Goal: Complete application form

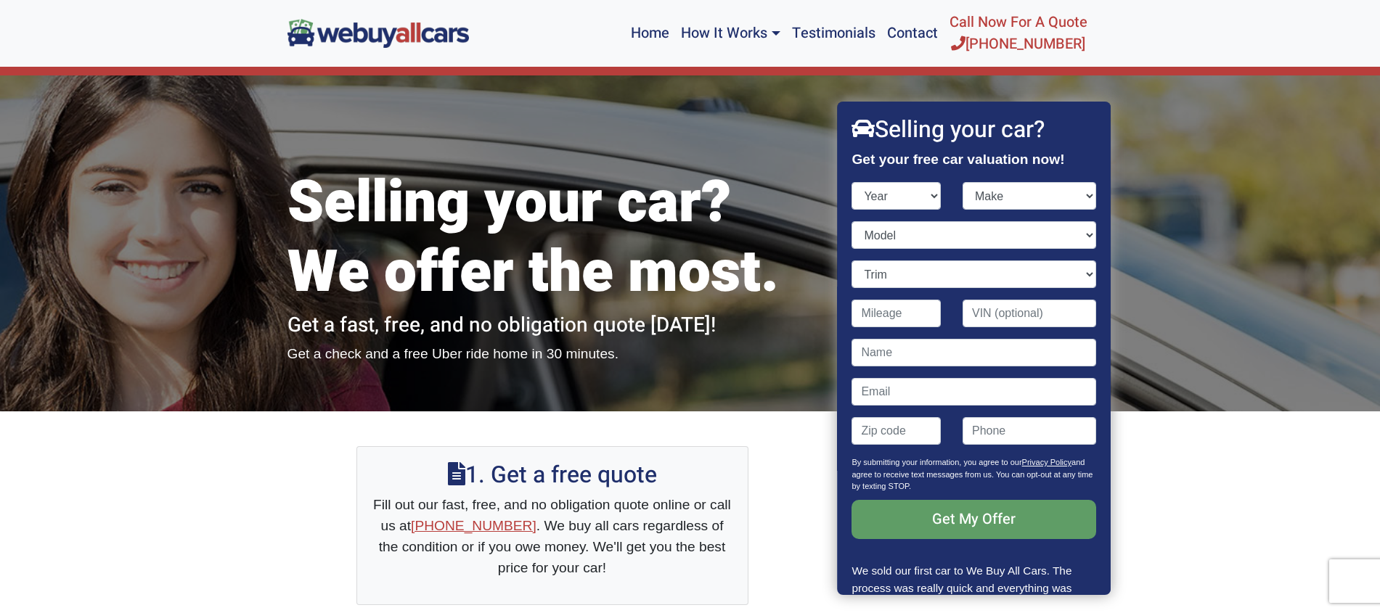
select select "2018"
click at [852, 182] on select "Year [DATE] 2024 2023 2022 2021 2020 2019 2018 2017 2016 2015 2014 2013 2012 20…" at bounding box center [896, 196] width 89 height 28
click at [1006, 197] on select "Make" at bounding box center [1030, 196] width 134 height 28
select select "Tesla"
click at [963, 182] on select "Make Acura Alfa Romeo Aston [PERSON_NAME] Audi Bentley BMW Buick Cadillac Chevr…" at bounding box center [1030, 196] width 134 height 28
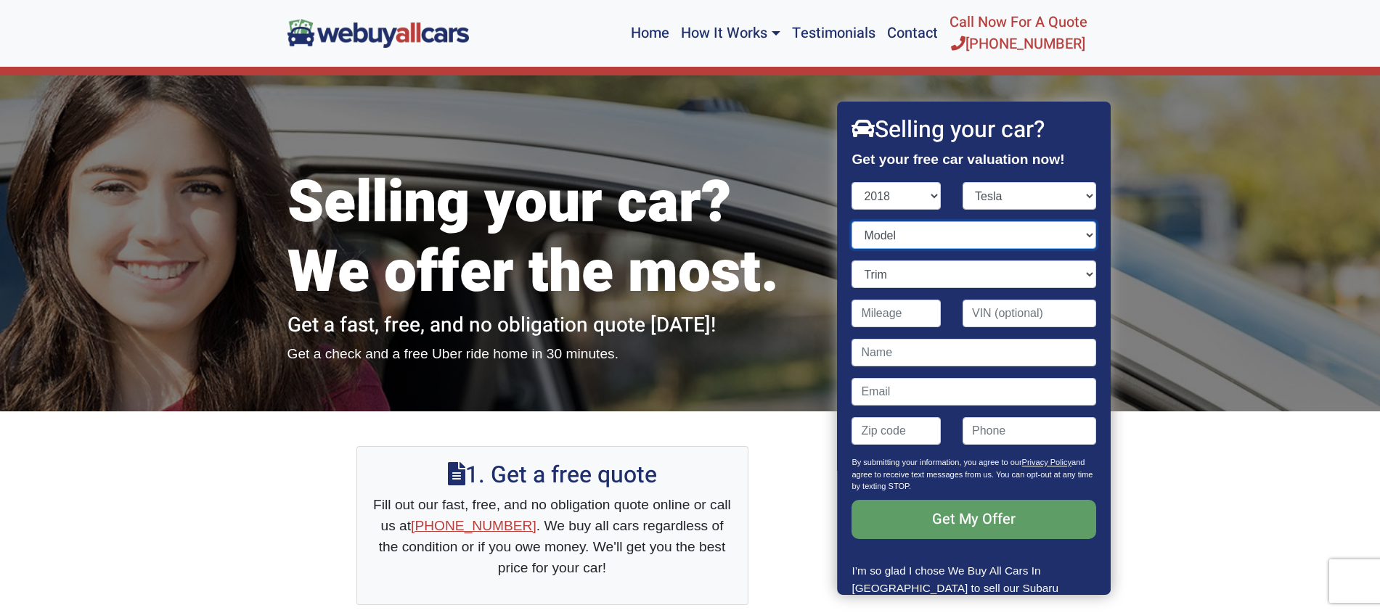
click at [955, 237] on select "Model" at bounding box center [974, 235] width 244 height 28
select select "Model X"
click at [852, 221] on select "Model Model 3 Model S Model X" at bounding box center [974, 235] width 244 height 28
click at [917, 276] on select "Trim" at bounding box center [974, 275] width 244 height 28
select select "75D 4dr SUV AWD (electric DD)"
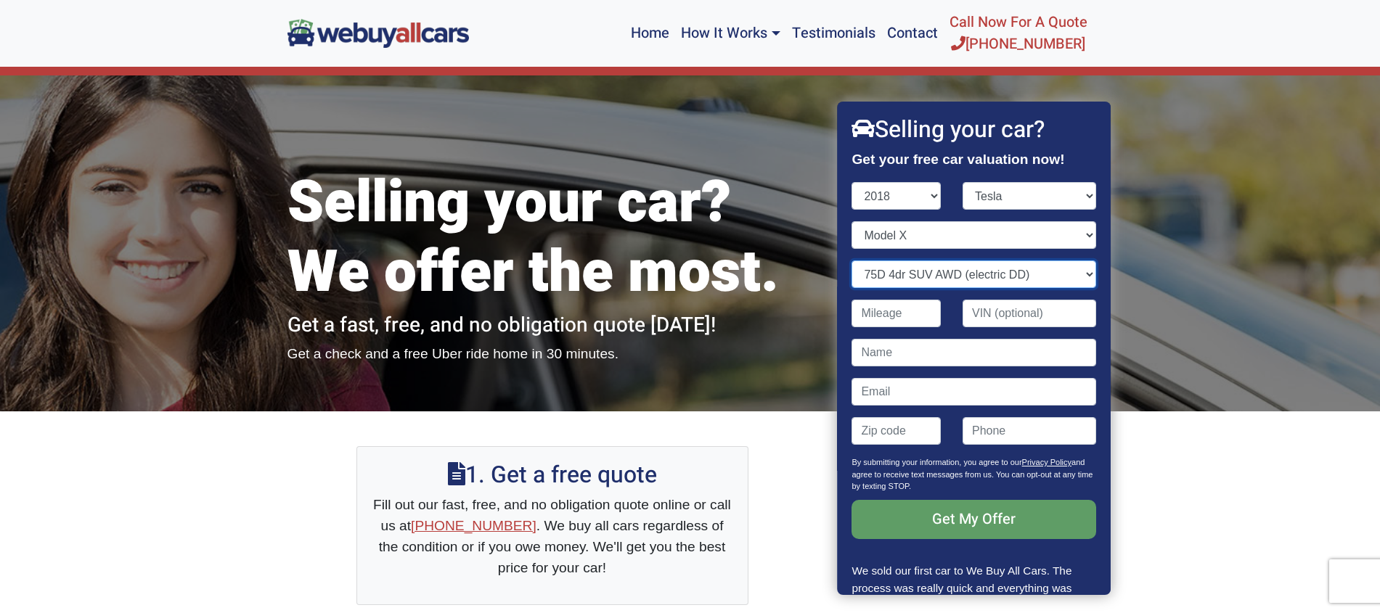
click at [852, 261] on select "Trim 100D 4dr SUV AWD (electric DD) 75D 4dr SUV AWD (electric DD) P100D 4dr SUV…" at bounding box center [974, 275] width 244 height 28
click at [907, 316] on input "Contact form" at bounding box center [896, 314] width 89 height 28
type input "72,000"
click at [979, 353] on input "Contact form" at bounding box center [974, 353] width 244 height 28
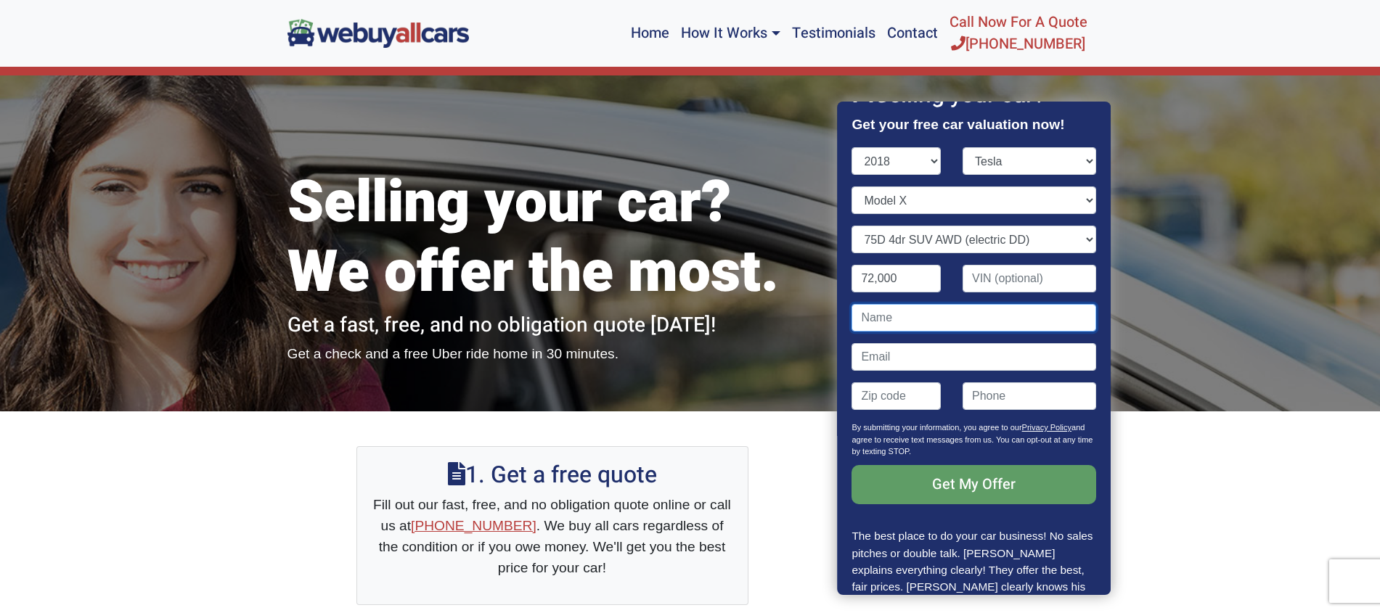
scroll to position [57, 0]
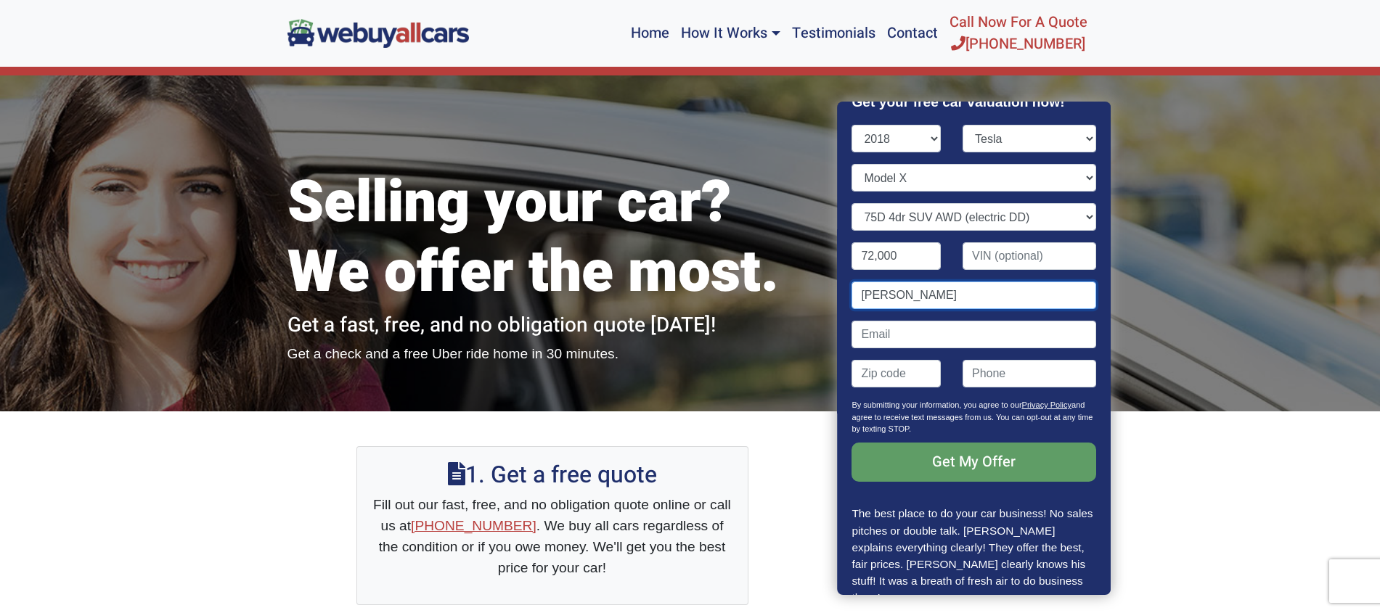
type input "[PERSON_NAME]"
click at [908, 341] on input "Contact form" at bounding box center [974, 335] width 244 height 28
type input "b"
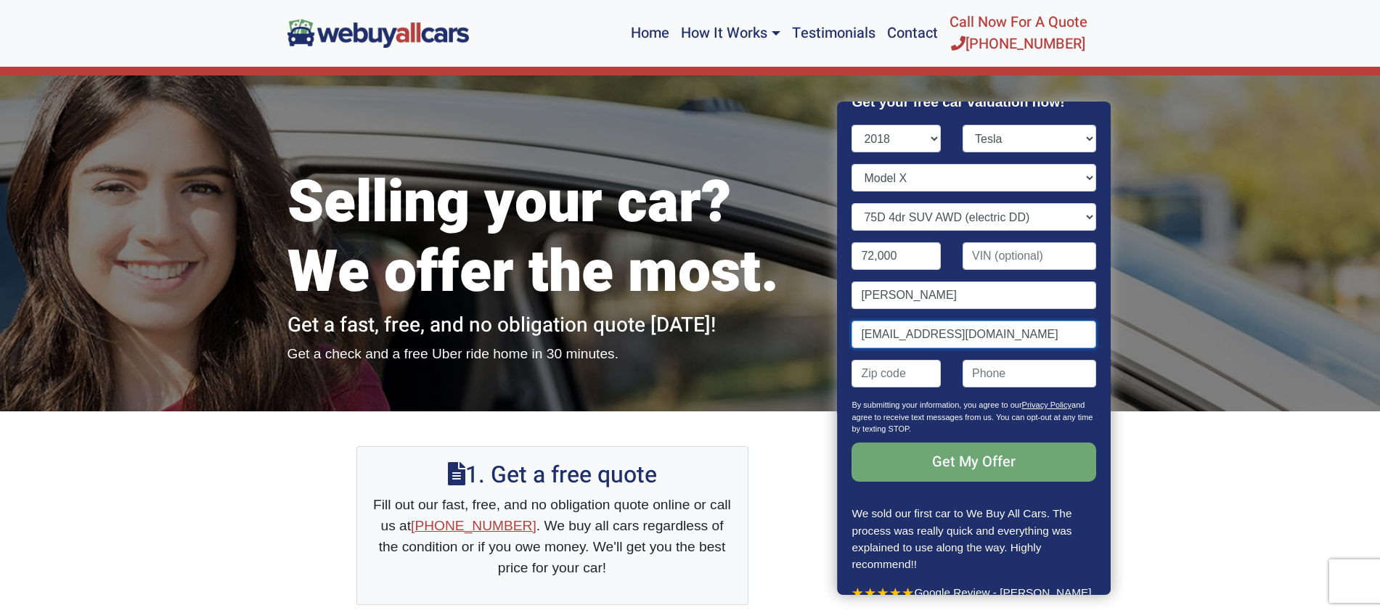
type input "[EMAIL_ADDRESS][DOMAIN_NAME]"
click at [980, 460] on input "Get My Offer" at bounding box center [974, 462] width 244 height 39
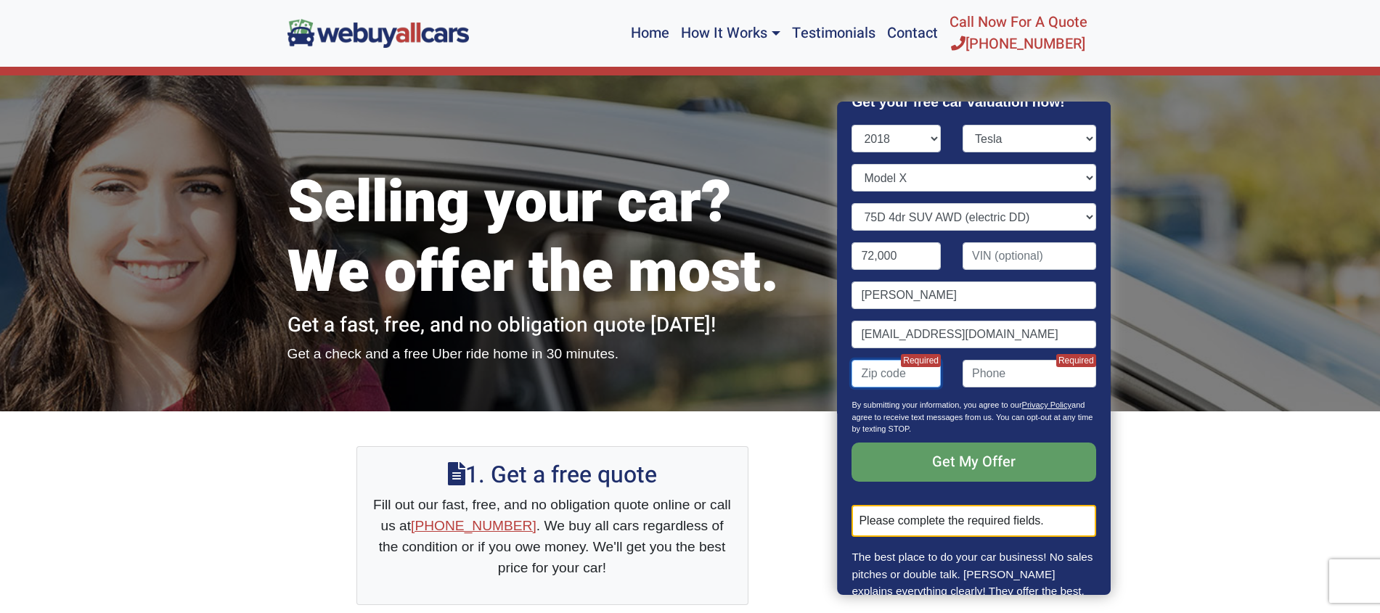
click at [897, 369] on input "Contact form" at bounding box center [896, 374] width 89 height 28
type input "08054"
click at [973, 367] on input "(" at bounding box center [1030, 374] width 134 height 28
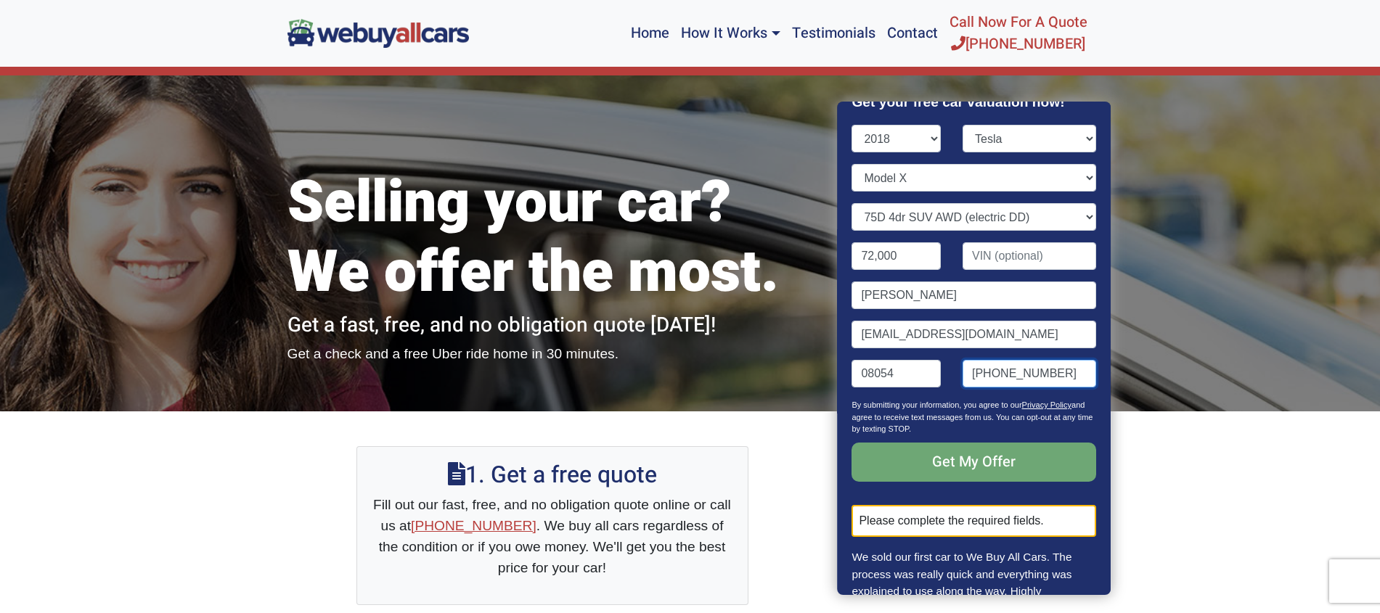
type input "[PHONE_NUMBER]"
click at [992, 460] on input "Get My Offer" at bounding box center [974, 462] width 244 height 39
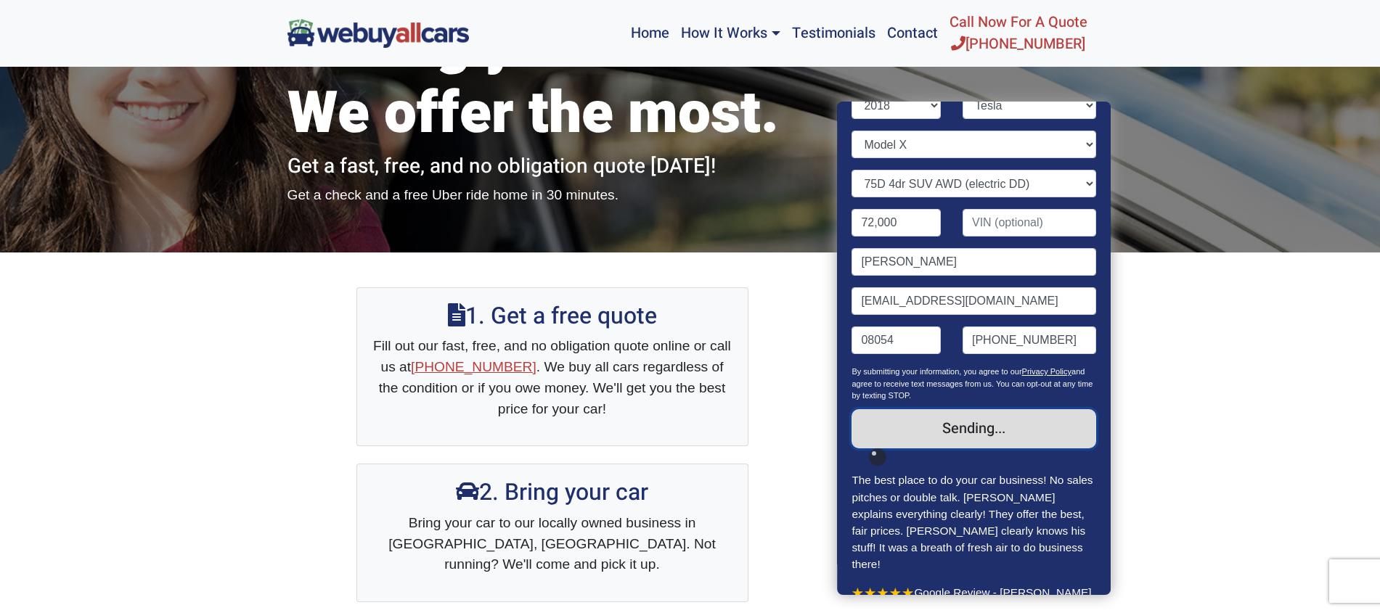
scroll to position [0, 0]
